Goal: Task Accomplishment & Management: Use online tool/utility

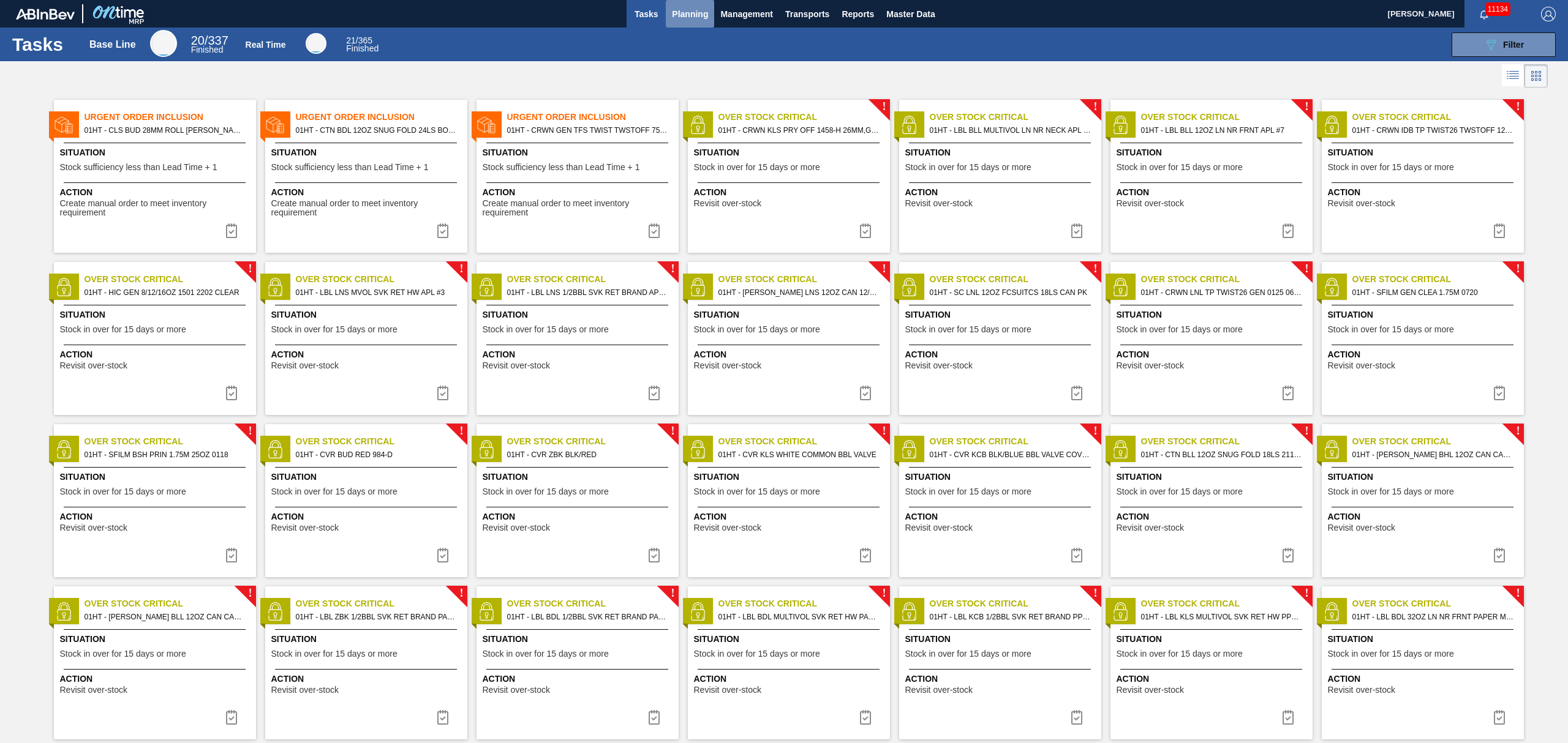
click at [687, 7] on span "Planning" at bounding box center [690, 14] width 36 height 15
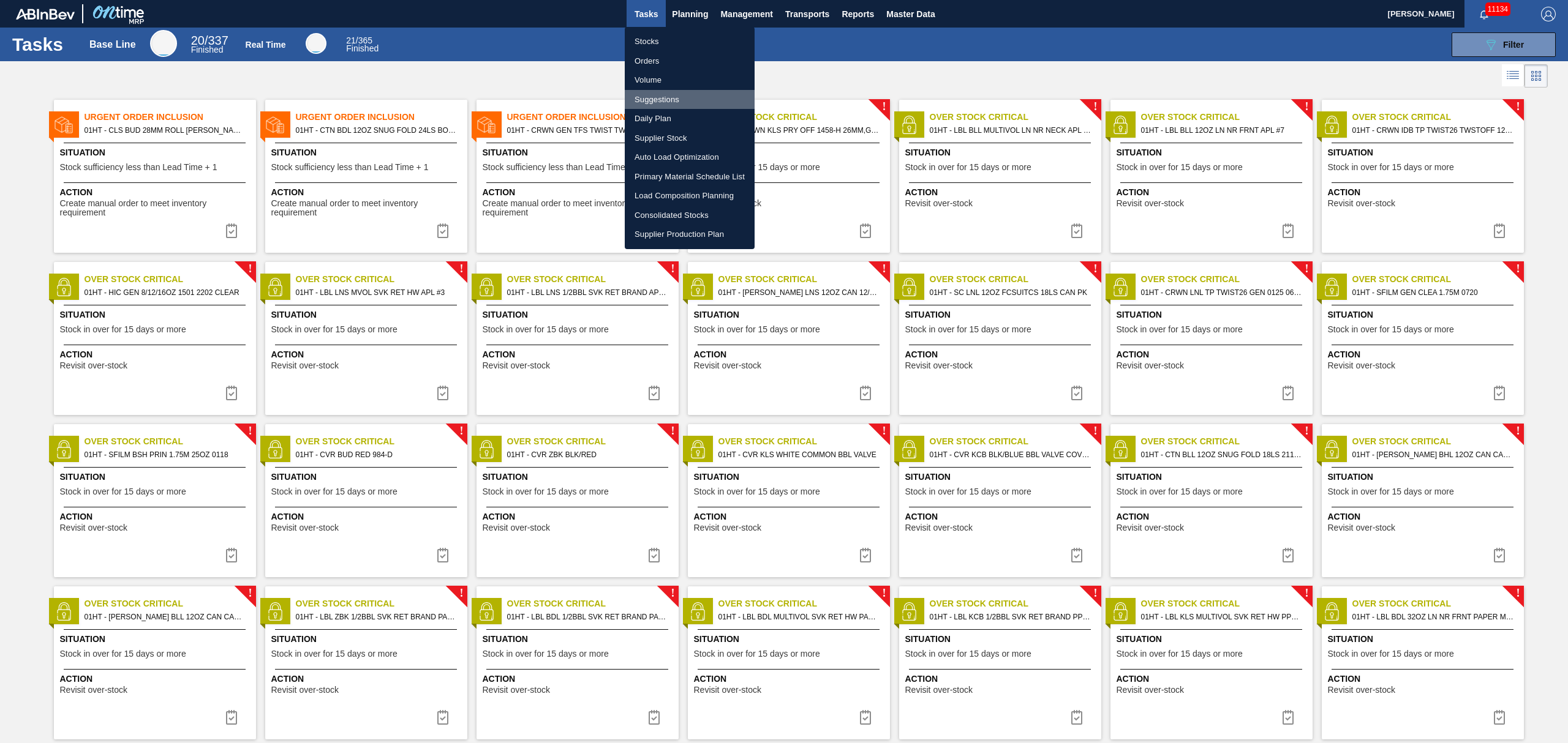
click at [667, 94] on li "Suggestions" at bounding box center [689, 99] width 130 height 20
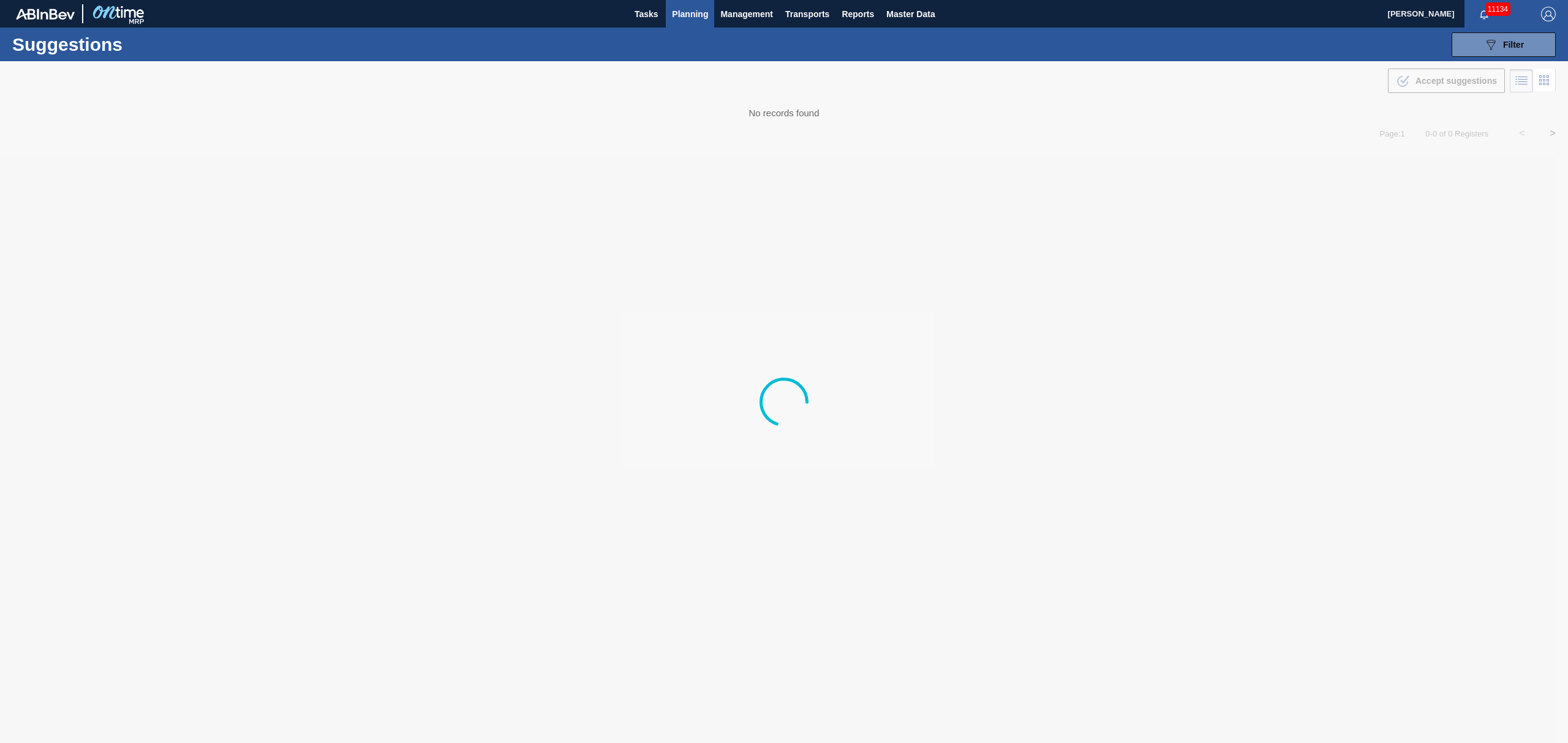
type from "[DATE]"
type to "[DATE]"
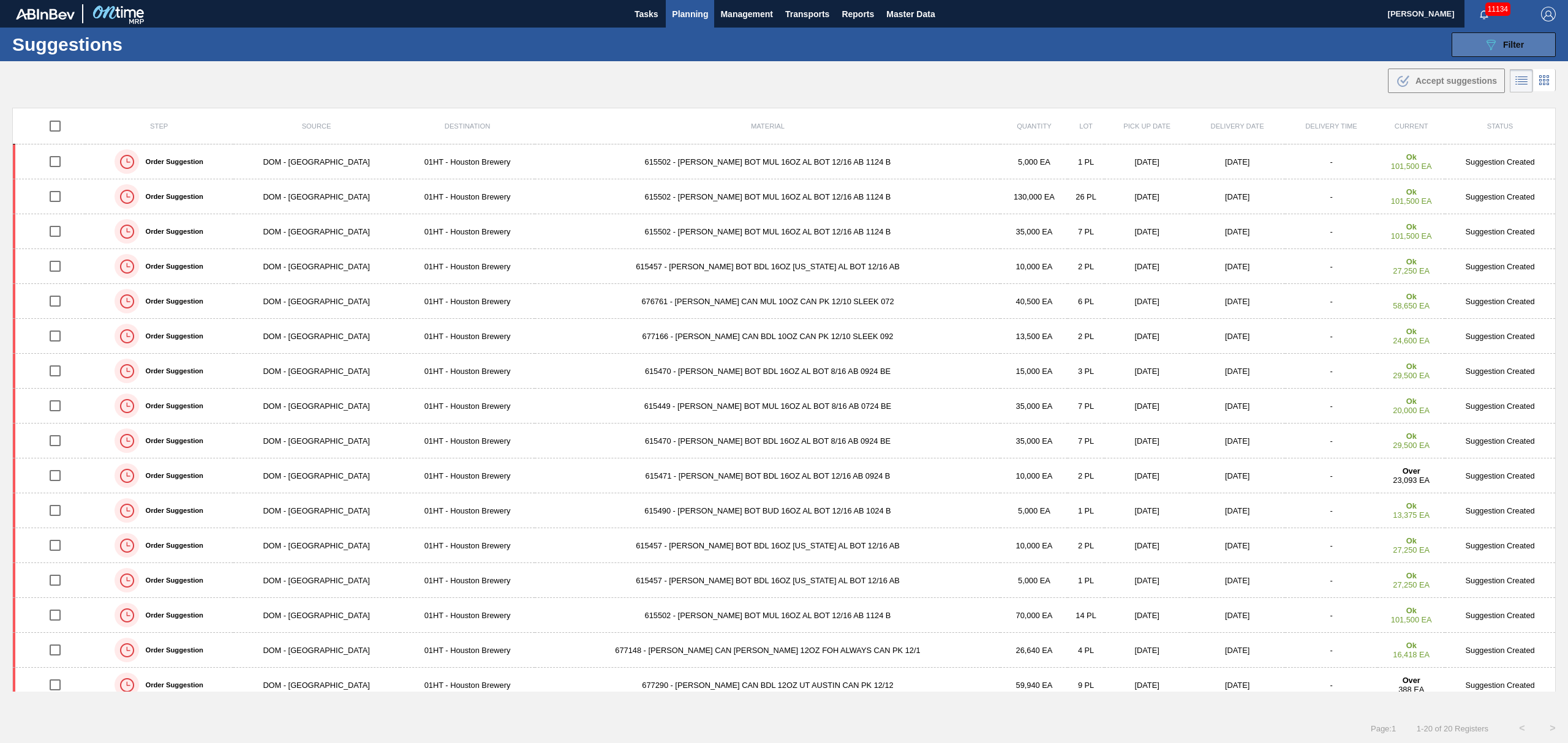
click at [1505, 48] on span "Filter" at bounding box center [1514, 45] width 21 height 9
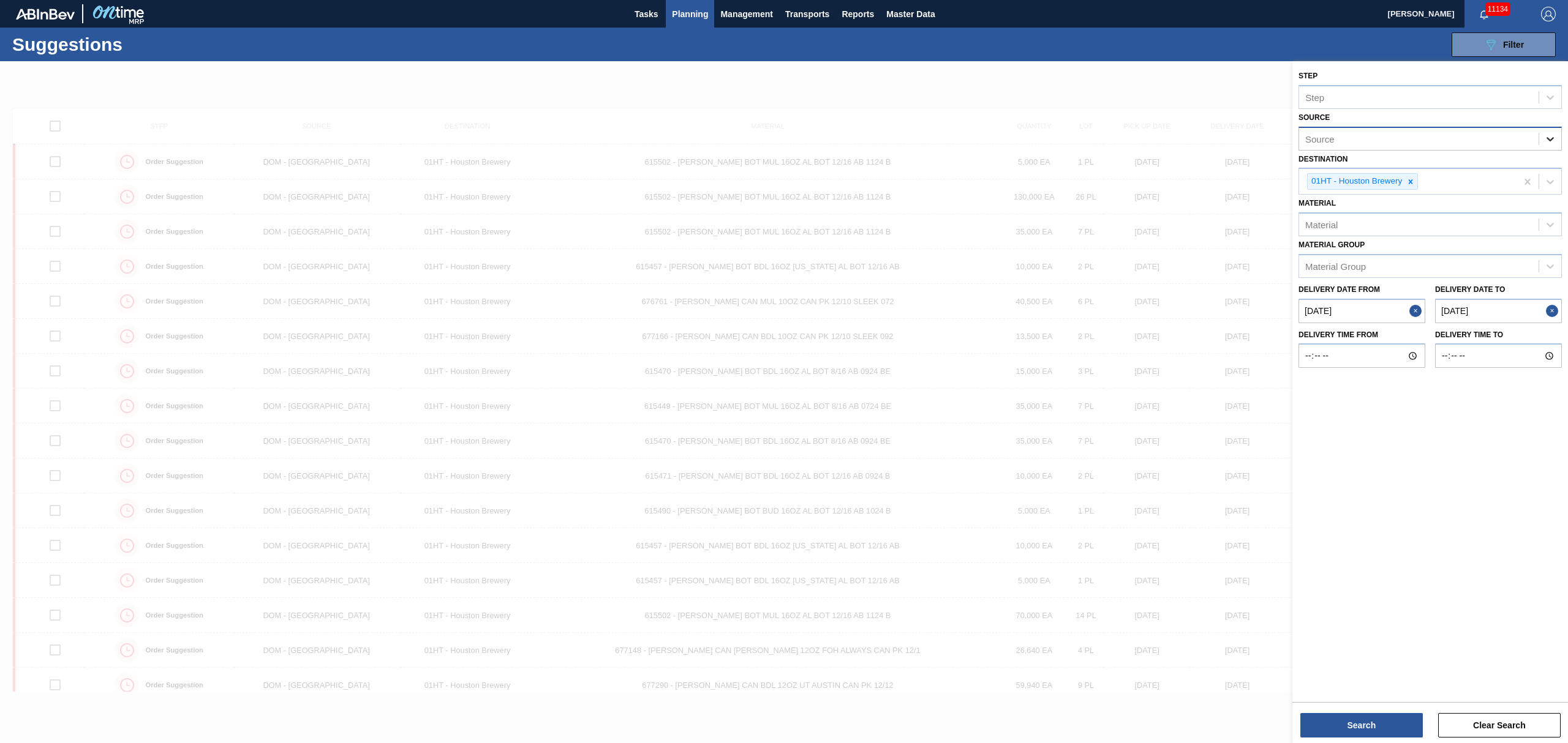
click at [1546, 143] on icon at bounding box center [1550, 138] width 12 height 12
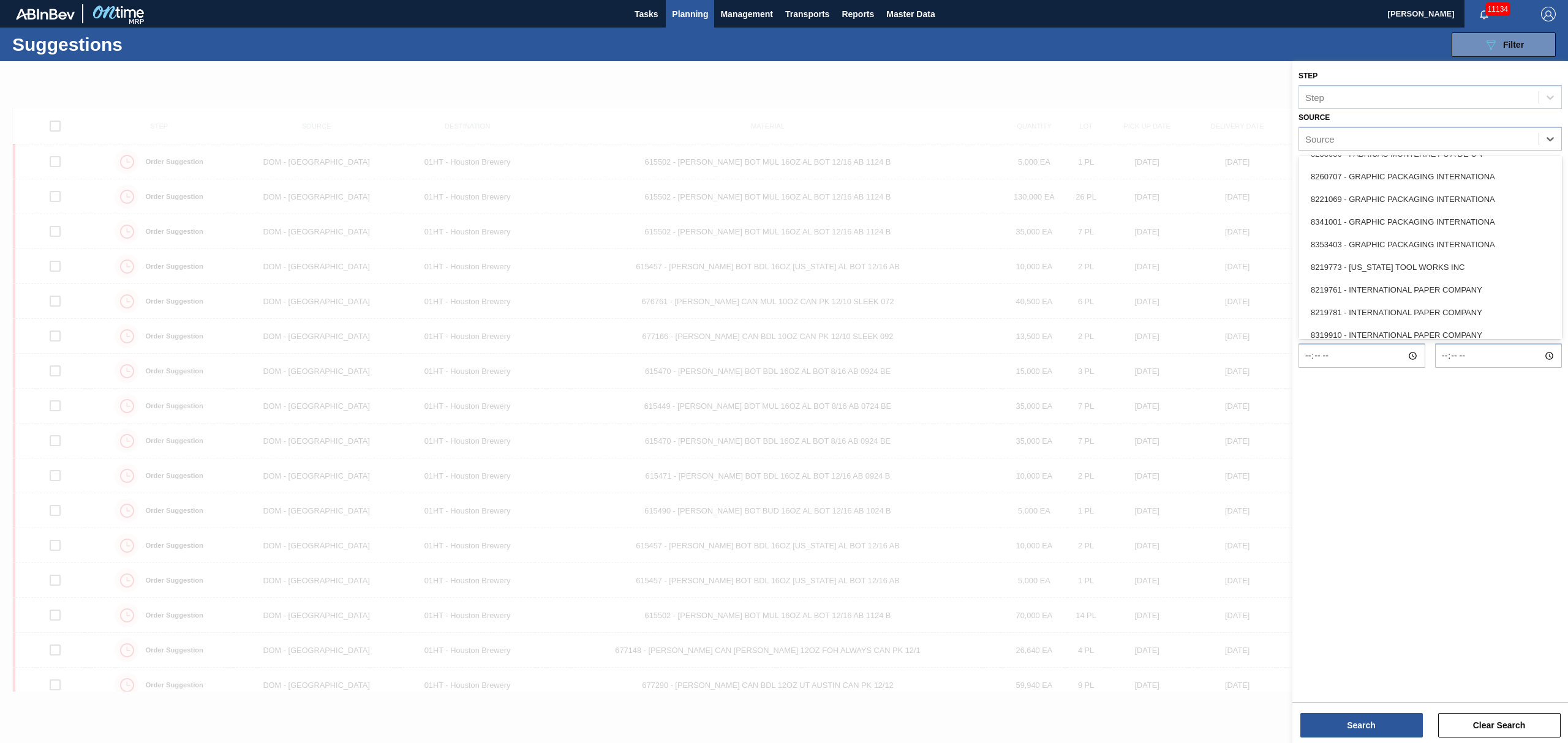
scroll to position [278, 0]
click at [1365, 211] on div "8221069 - GRAPHIC PACKAGING INTERNATIONA" at bounding box center [1431, 208] width 264 height 22
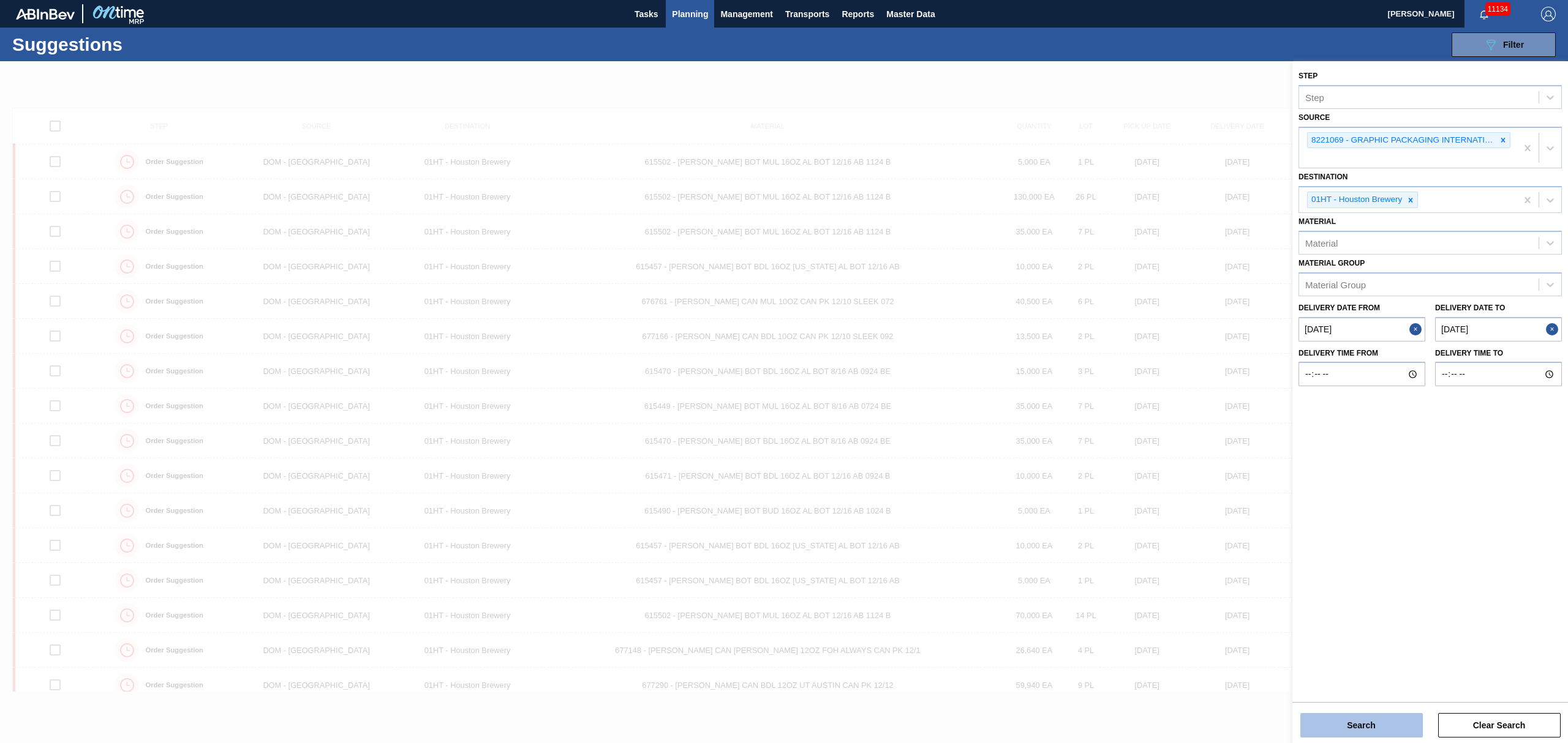
click at [1387, 722] on button "Search" at bounding box center [1361, 725] width 122 height 24
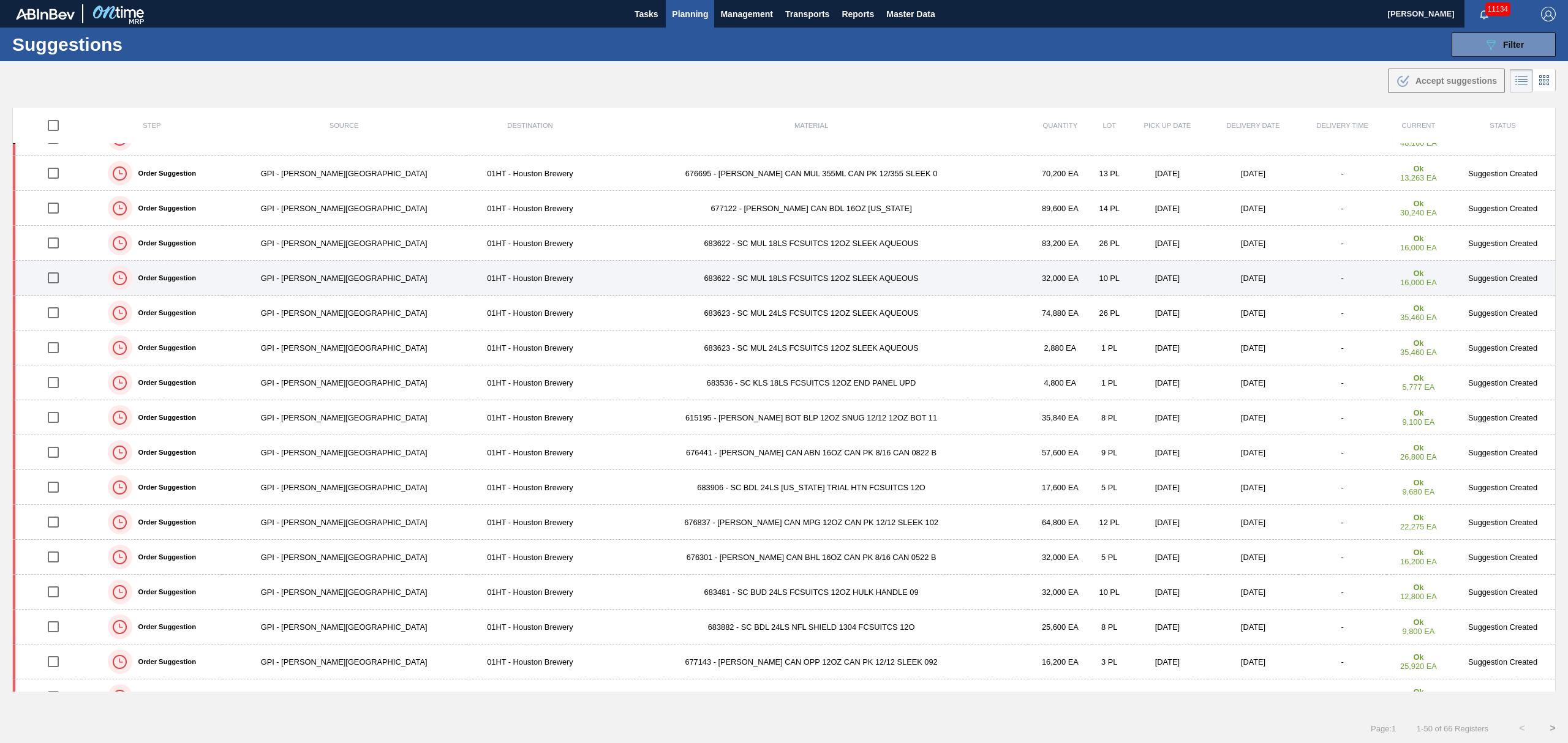
scroll to position [64, 0]
